Goal: Information Seeking & Learning: Learn about a topic

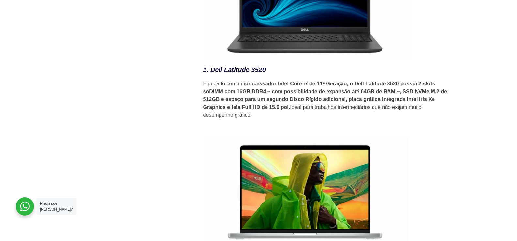
scroll to position [947, 0]
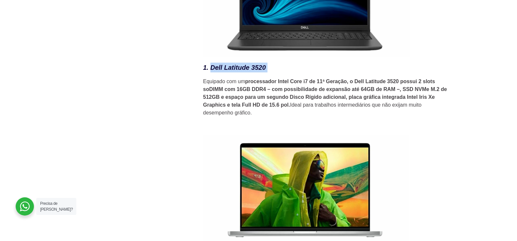
drag, startPoint x: 212, startPoint y: 72, endPoint x: 272, endPoint y: 72, distance: 60.1
click at [272, 72] on h3 "1. Dell Latitude 3520" at bounding box center [327, 68] width 248 height 10
copy h3 "Dell Latitude 3520"
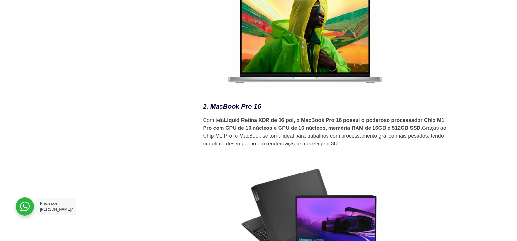
scroll to position [1110, 0]
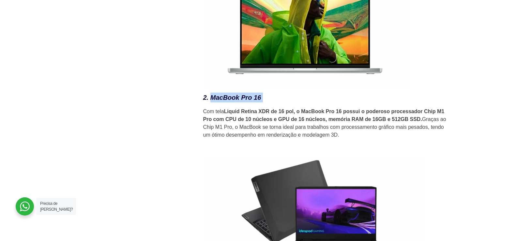
drag, startPoint x: 212, startPoint y: 102, endPoint x: 267, endPoint y: 101, distance: 55.8
click at [267, 101] on h3 "2. MacBook Pro 16" at bounding box center [327, 98] width 248 height 10
copy h3 "MacBook Pro 16"
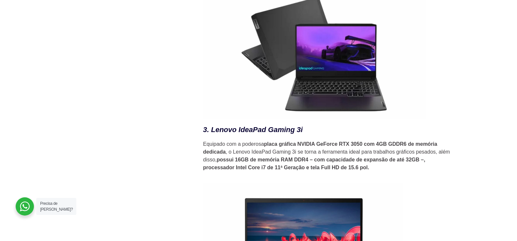
scroll to position [1273, 0]
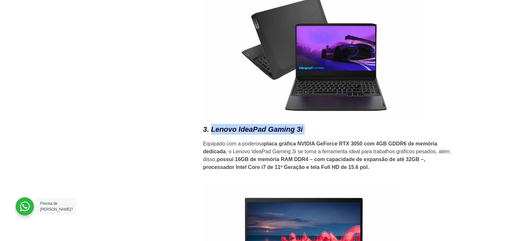
drag, startPoint x: 212, startPoint y: 133, endPoint x: 306, endPoint y: 133, distance: 93.7
click at [306, 133] on h3 "3. Lenovo IdeaPad Gaming 3i" at bounding box center [327, 129] width 248 height 11
copy h3 "Lenovo IdeaPad Gaming 3i"
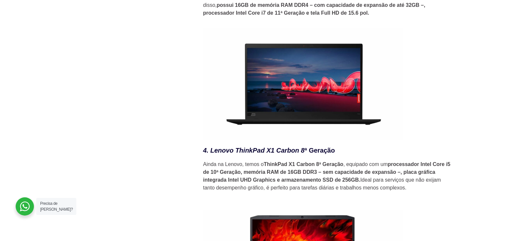
scroll to position [1437, 0]
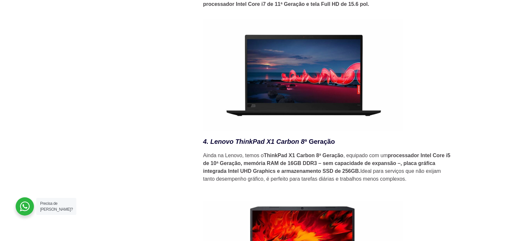
drag, startPoint x: 212, startPoint y: 145, endPoint x: 337, endPoint y: 143, distance: 125.4
click at [337, 143] on h3 "4. Lenovo ThinkPad X1 Carbon 8 ª Geração" at bounding box center [327, 142] width 248 height 10
copy h3 "Lenovo ThinkPad X1 Carbon 8 ª Geração"
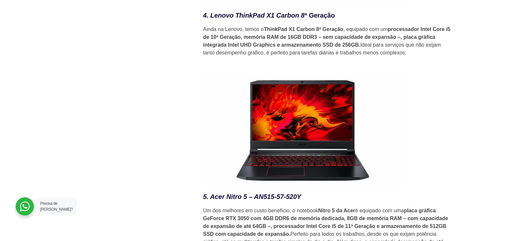
scroll to position [1600, 0]
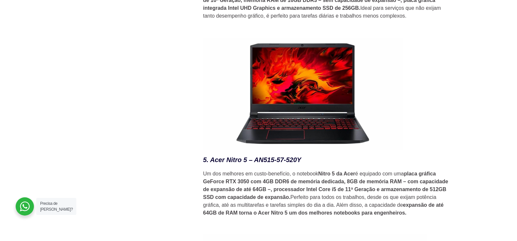
drag, startPoint x: 214, startPoint y: 165, endPoint x: 302, endPoint y: 164, distance: 88.5
click at [302, 164] on em "5. Acer Nitro 5 – AN515-57-520Y" at bounding box center [252, 159] width 98 height 7
copy em "Acer Nitro 5 – AN515-57-520Y"
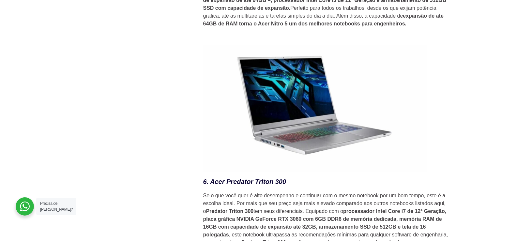
scroll to position [1796, 0]
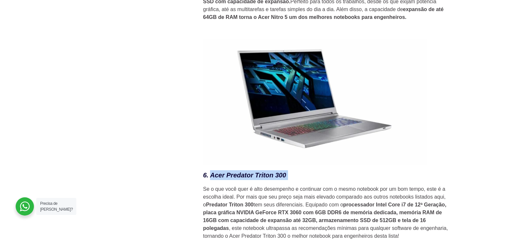
drag, startPoint x: 213, startPoint y: 178, endPoint x: 301, endPoint y: 179, distance: 88.5
click at [301, 179] on h3 "6. Acer Predator Triton 300" at bounding box center [327, 175] width 248 height 10
copy h3 "Acer Predator Triton 300"
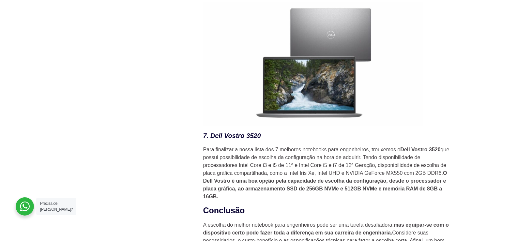
scroll to position [2057, 0]
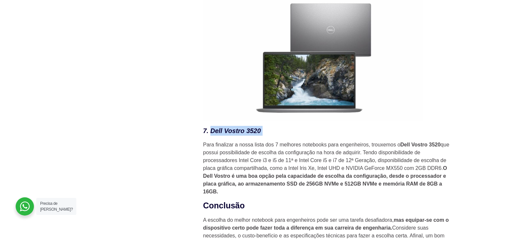
drag, startPoint x: 212, startPoint y: 134, endPoint x: 267, endPoint y: 133, distance: 55.2
click at [267, 133] on h3 "7. Dell Vostro 3520" at bounding box center [327, 131] width 248 height 10
copy h3 "Dell Vostro 3520"
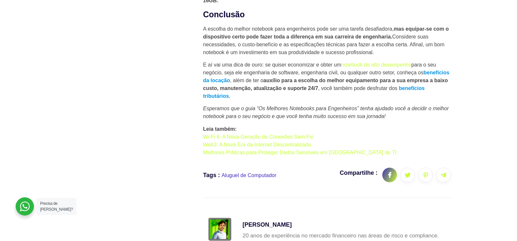
scroll to position [2220, 0]
